Goal: Complete application form: Complete application form

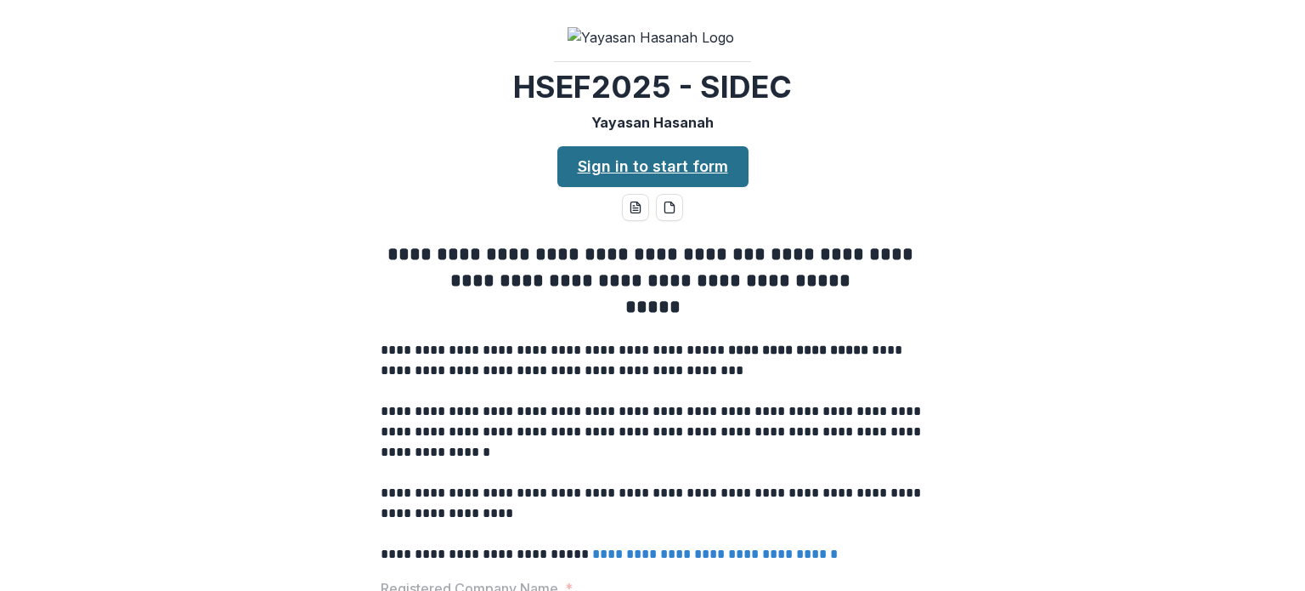
click at [676, 187] on link "Sign in to start form" at bounding box center [652, 166] width 191 height 41
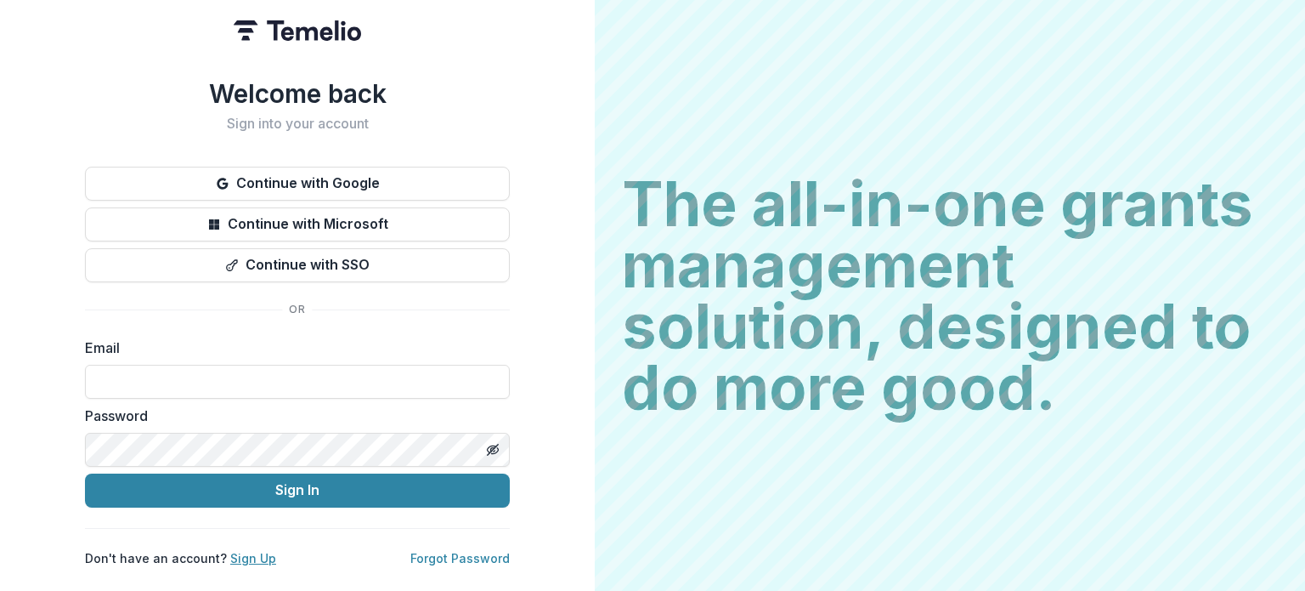
click at [242, 551] on link "Sign Up" at bounding box center [253, 558] width 46 height 14
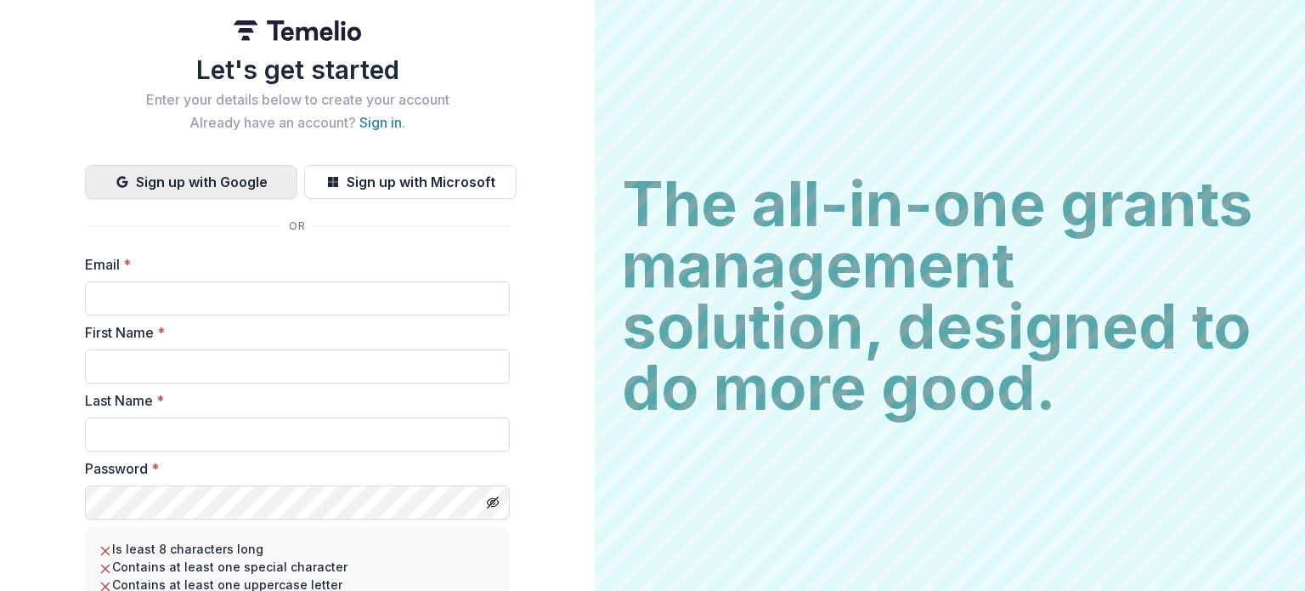
click at [224, 183] on button "Sign up with Google" at bounding box center [191, 182] width 212 height 34
click at [182, 184] on button "Sign up with Google" at bounding box center [191, 182] width 212 height 34
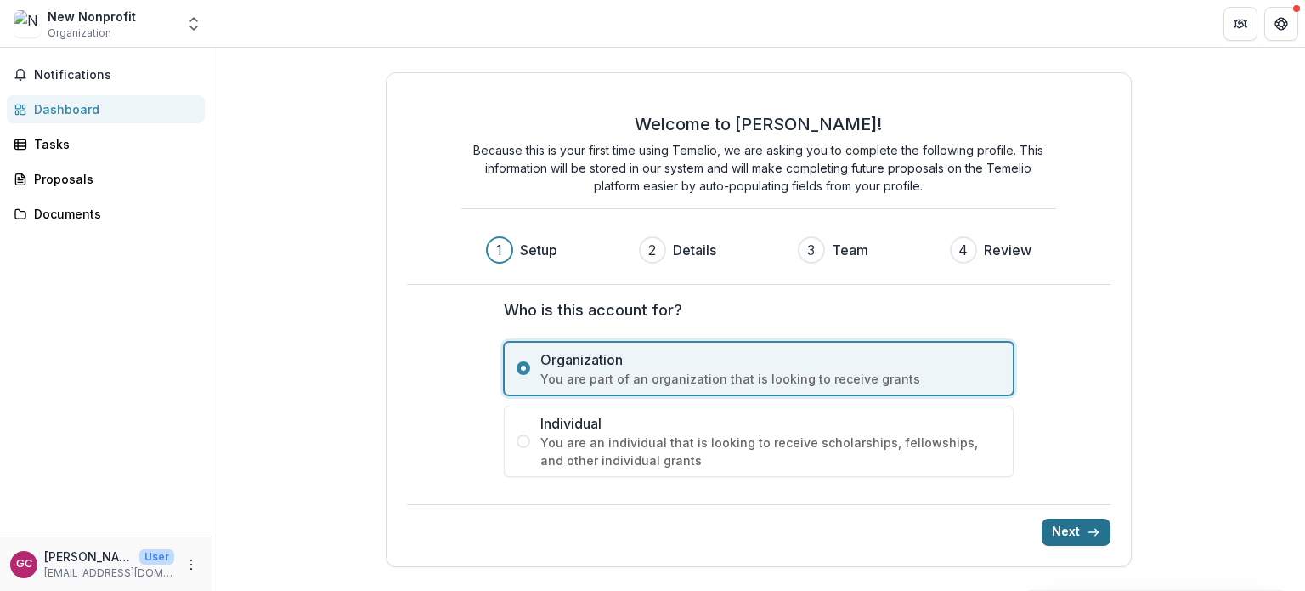
click at [1066, 529] on button "Next" at bounding box center [1076, 531] width 69 height 27
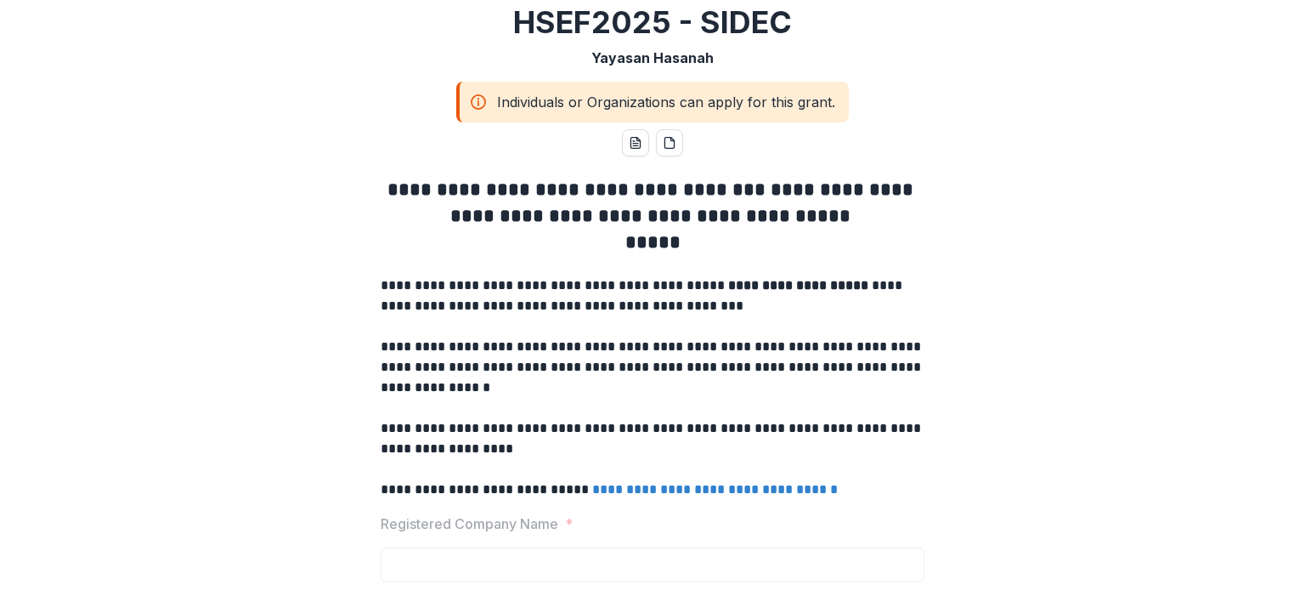
scroll to position [97, 0]
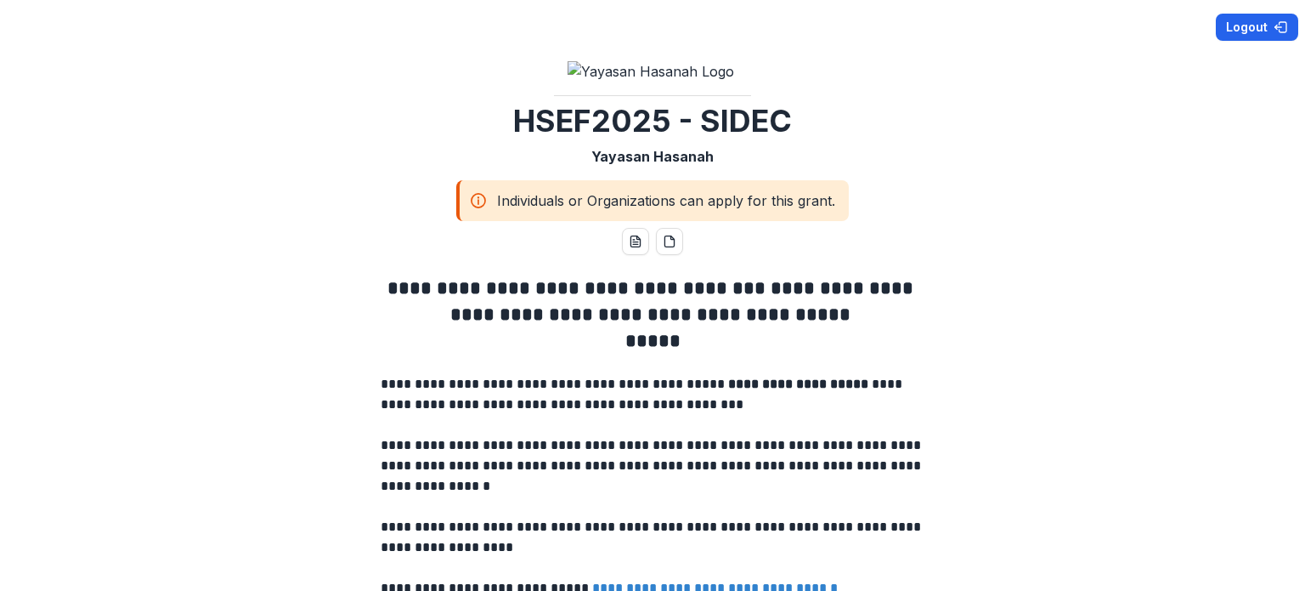
click at [1223, 23] on button "Logout" at bounding box center [1257, 27] width 82 height 27
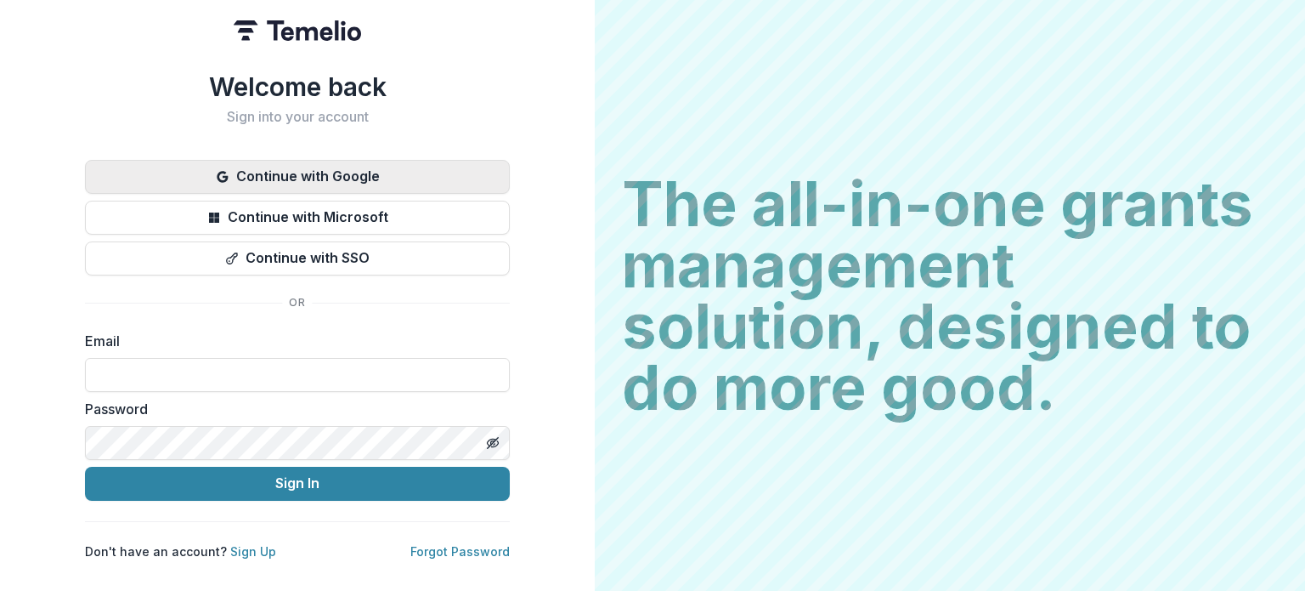
click at [269, 163] on button "Continue with Google" at bounding box center [297, 177] width 425 height 34
